Goal: Task Accomplishment & Management: Manage account settings

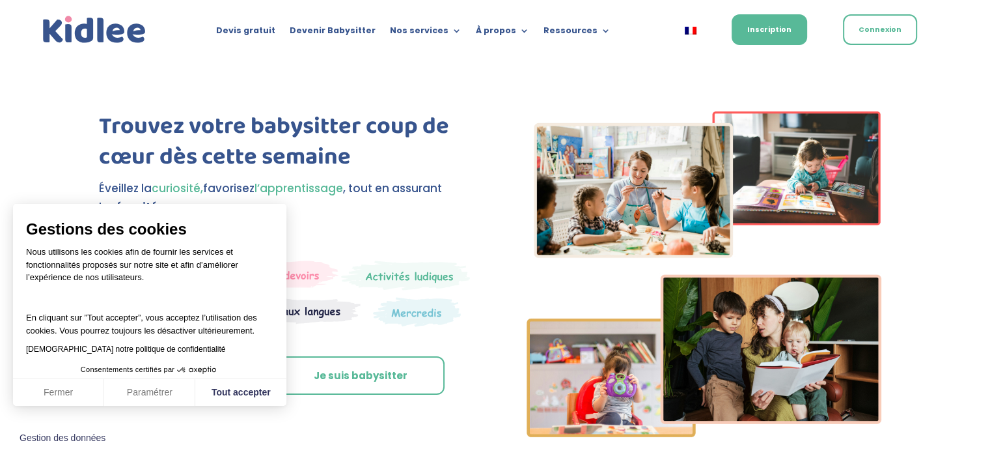
click at [624, 77] on div "Trouvez votre babysitter coup de cœur dès cette semaine Éveillez la curiosité, …" at bounding box center [495, 260] width 990 height 402
click at [911, 26] on link "Connexion" at bounding box center [880, 29] width 74 height 31
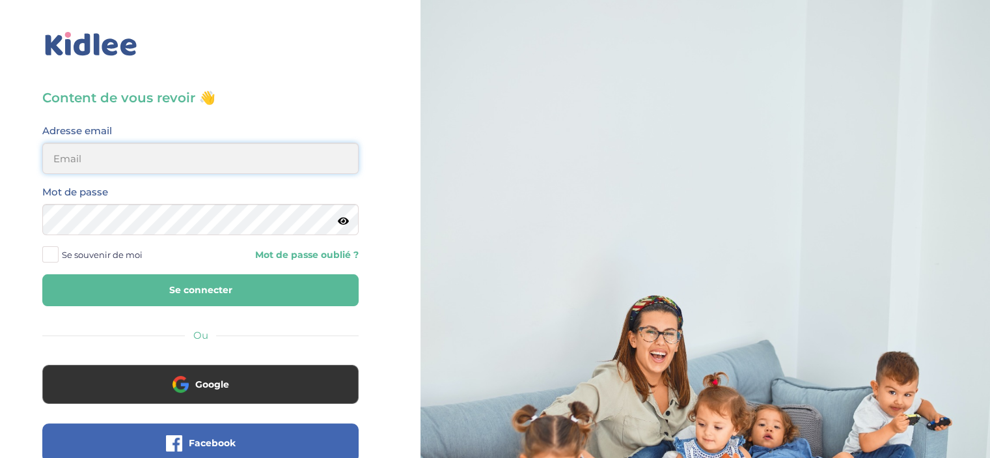
type input "maikelmoawad15@yahoo.com"
click at [246, 283] on button "Se connecter" at bounding box center [200, 290] width 316 height 32
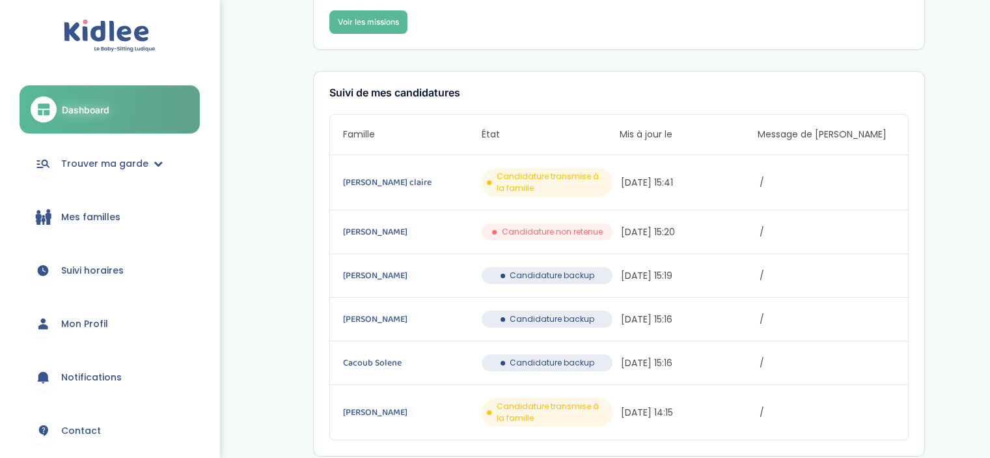
scroll to position [159, 0]
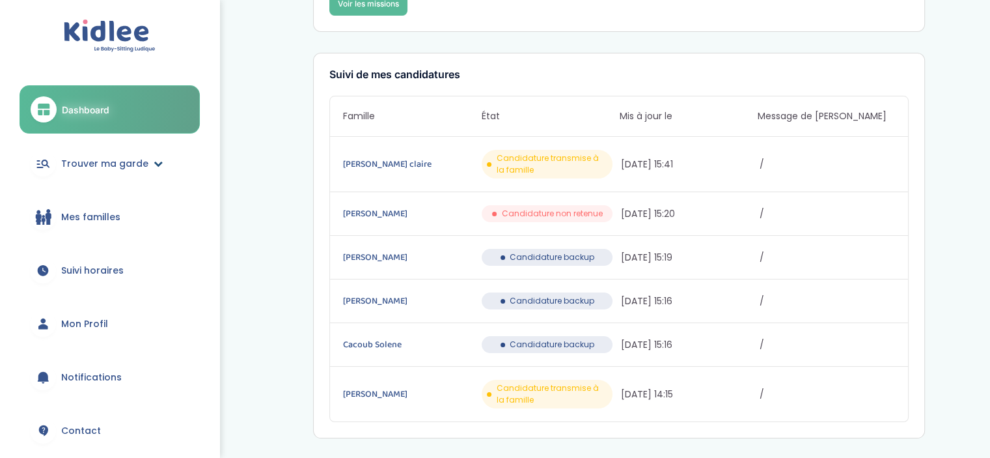
click at [126, 169] on span "Trouver ma garde" at bounding box center [104, 164] width 87 height 14
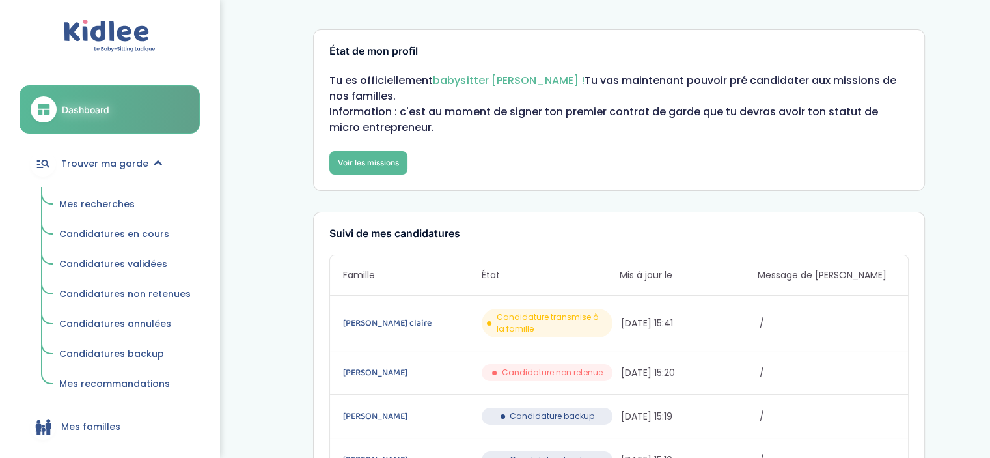
click at [139, 239] on span "Candidatures en cours" at bounding box center [114, 233] width 110 height 13
click at [144, 232] on span "Candidatures en cours" at bounding box center [114, 233] width 110 height 13
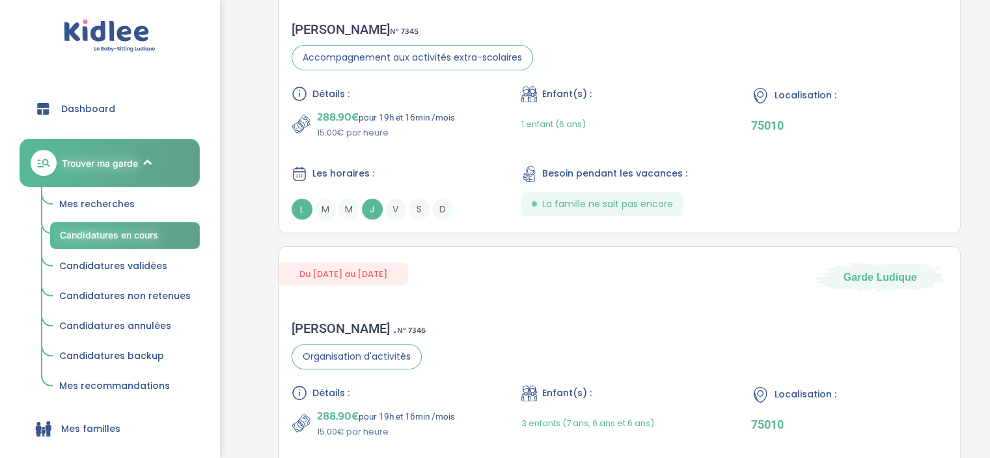
scroll to position [352, 0]
click at [507, 352] on div "claire v . N° 7346 Organisation d'activités Détails : 288.90€ pour 19h et 16min…" at bounding box center [620, 418] width 682 height 224
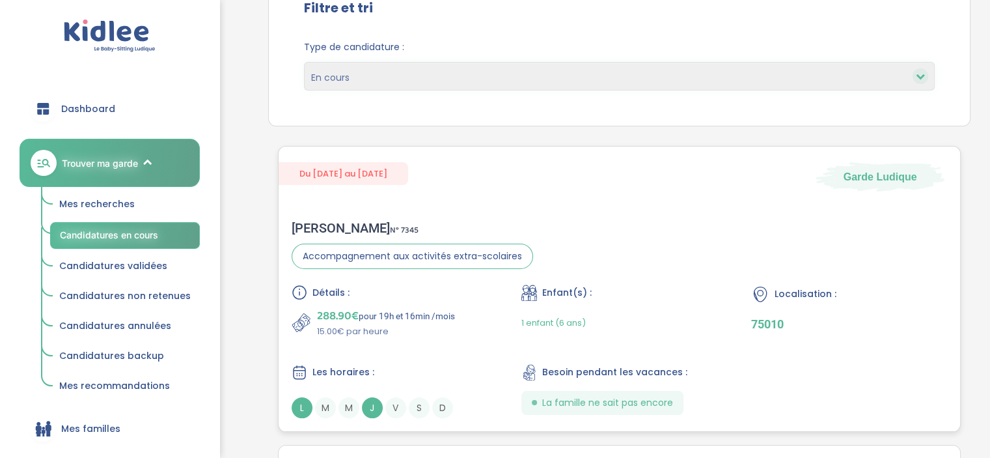
scroll to position [0, 0]
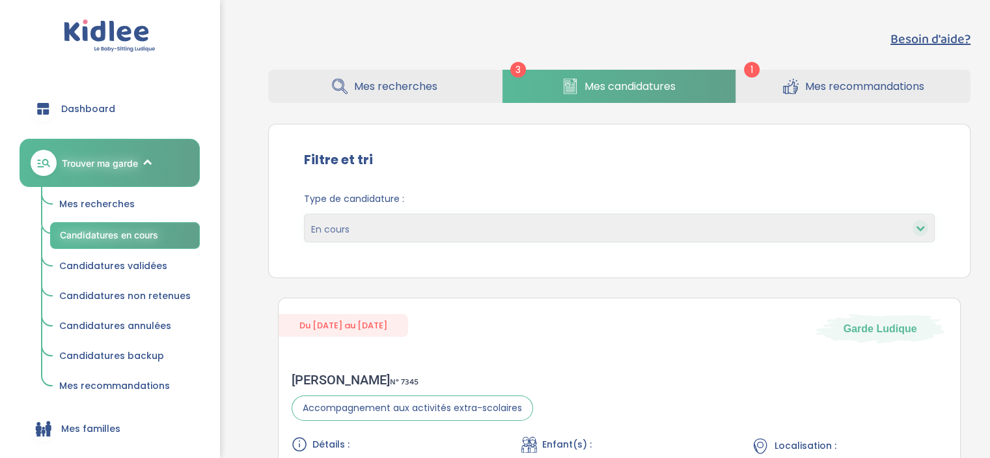
click at [789, 97] on link "Mes recommandations" at bounding box center [853, 86] width 234 height 33
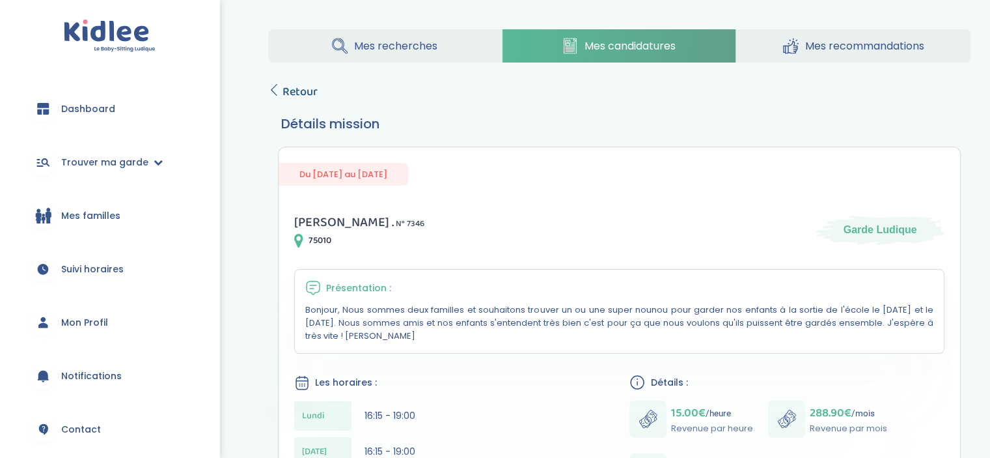
click at [290, 88] on span "Retour" at bounding box center [300, 92] width 35 height 18
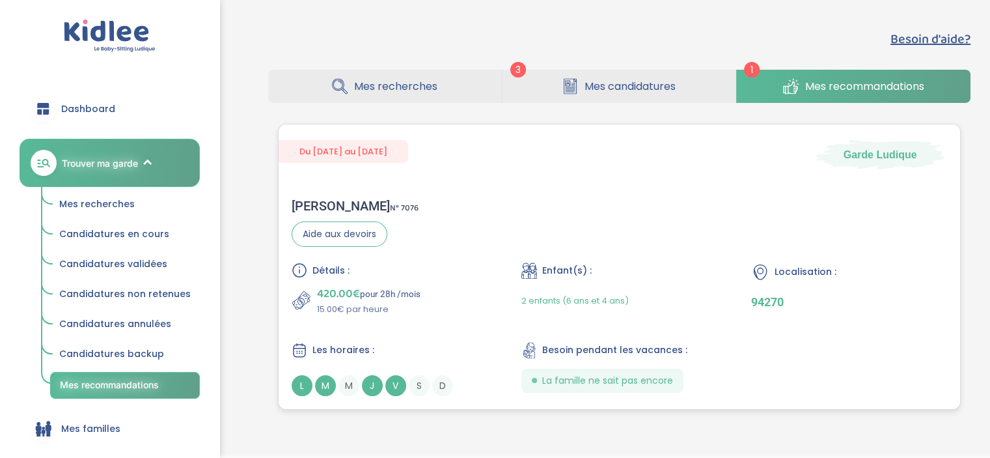
click at [669, 249] on div "Eléonore G . N° 7076 Aide aux devoirs Détails : 420.00€ pour 28h /mois 15.00€ p…" at bounding box center [620, 297] width 682 height 224
click at [551, 340] on div "Détails : 420.00€ pour 28h /mois 15.00€ par heure Enfant(s) : 2 enfants (6 ans …" at bounding box center [620, 328] width 656 height 133
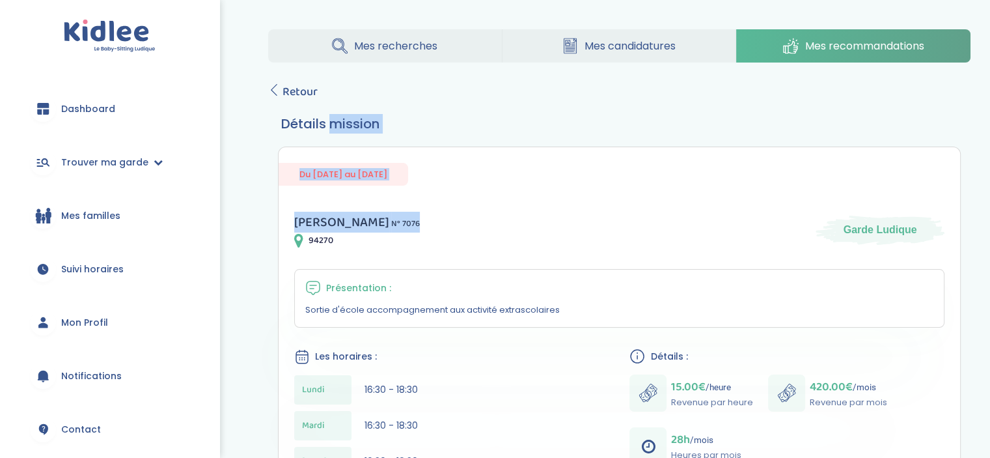
drag, startPoint x: 330, startPoint y: 129, endPoint x: 396, endPoint y: 226, distance: 117.2
click at [396, 226] on div "Mes recherches Mes candidatures Mes recommandations Retour Détails mission Du 0…" at bounding box center [620, 430] width 742 height 821
click at [396, 226] on div "Eléonore G . N° 7076 94270 Garde Ludique" at bounding box center [619, 230] width 650 height 36
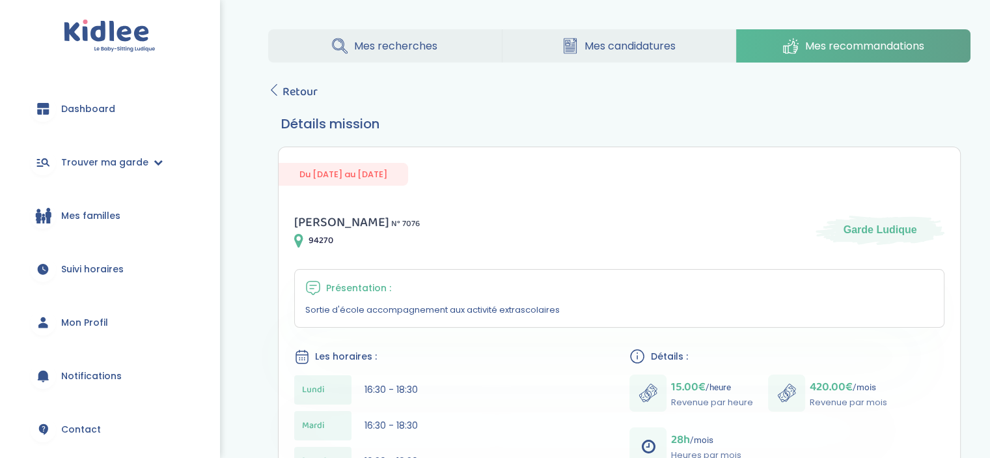
click at [396, 226] on div "Eléonore G . N° 7076 94270 Garde Ludique" at bounding box center [619, 230] width 650 height 36
click at [302, 96] on span "Retour" at bounding box center [300, 92] width 35 height 18
click at [307, 97] on span "Retour" at bounding box center [300, 92] width 35 height 18
